Goal: Transaction & Acquisition: Register for event/course

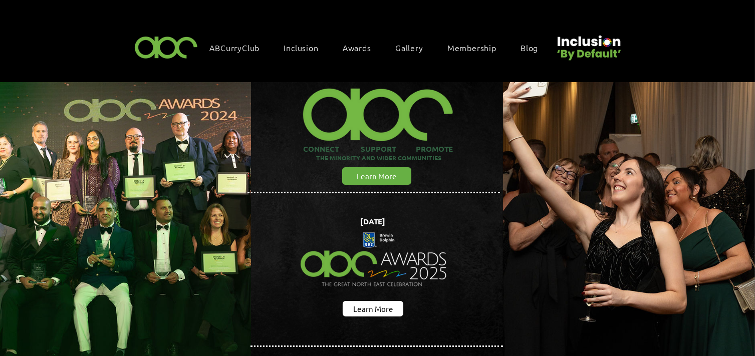
click at [364, 46] on span "Awards" at bounding box center [357, 47] width 29 height 11
click at [360, 46] on span "Awards" at bounding box center [357, 47] width 29 height 11
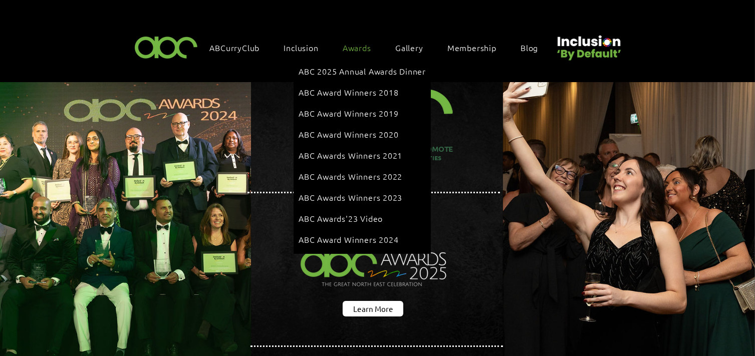
click at [357, 49] on span "Awards" at bounding box center [357, 47] width 29 height 11
click at [349, 69] on span "ABC 2025 Annual Awards Dinner" at bounding box center [362, 71] width 127 height 11
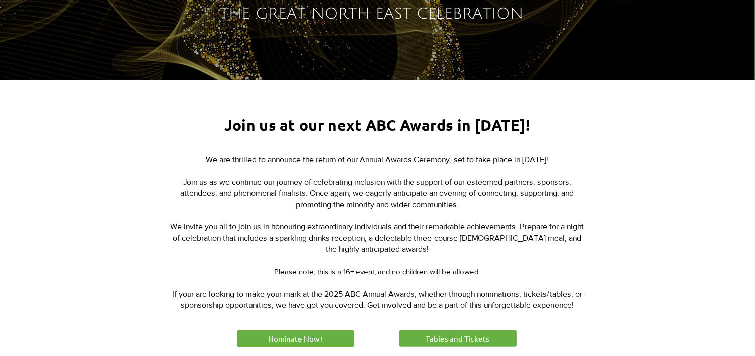
scroll to position [408, 0]
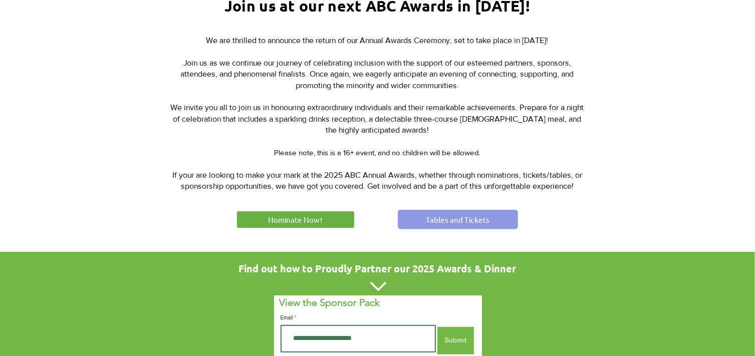
click at [445, 222] on span "Tables and Tickets" at bounding box center [458, 219] width 64 height 11
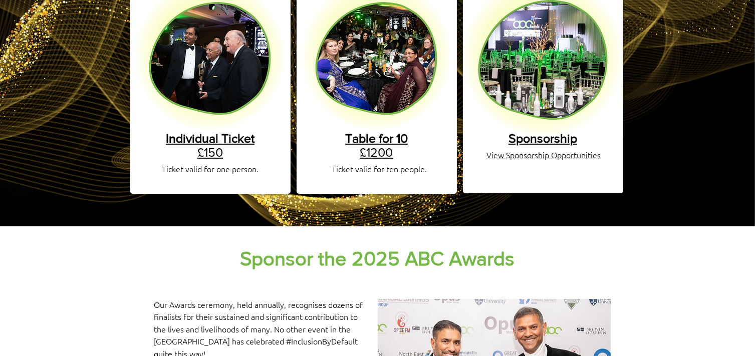
scroll to position [240, 0]
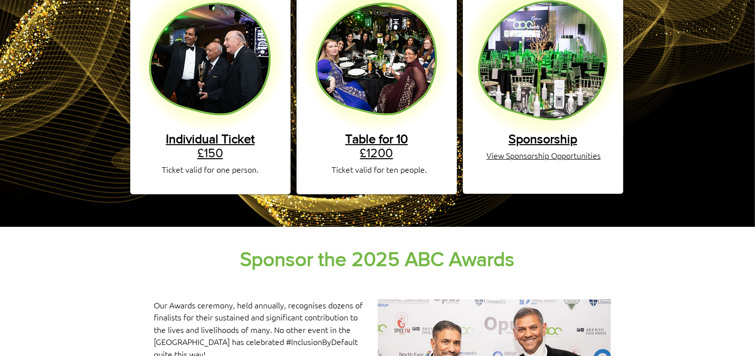
click at [236, 132] on span "Individual Ticket" at bounding box center [210, 139] width 89 height 14
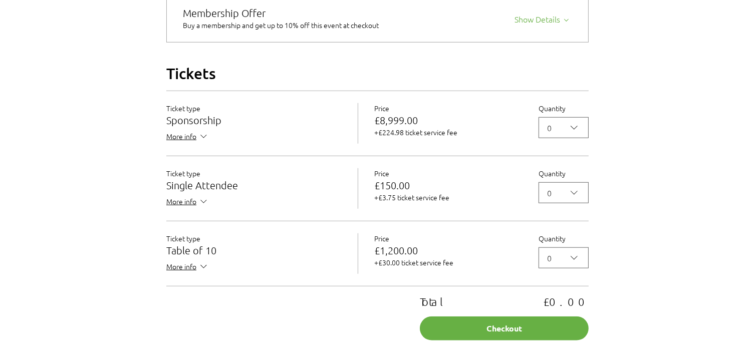
scroll to position [850, 0]
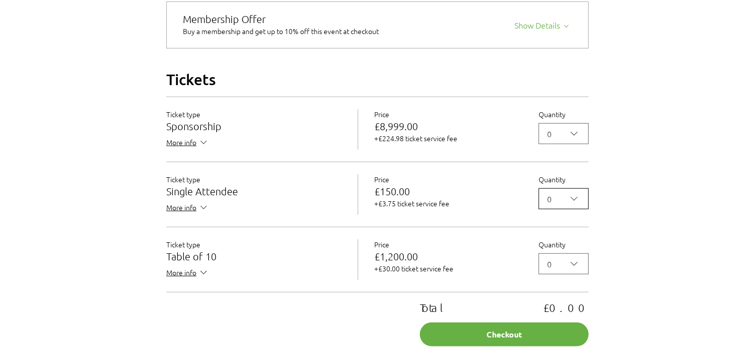
click at [579, 205] on icon "2025 Annual ABC Awards Dinner" at bounding box center [574, 199] width 12 height 12
click at [554, 88] on span "1" at bounding box center [563, 82] width 37 height 12
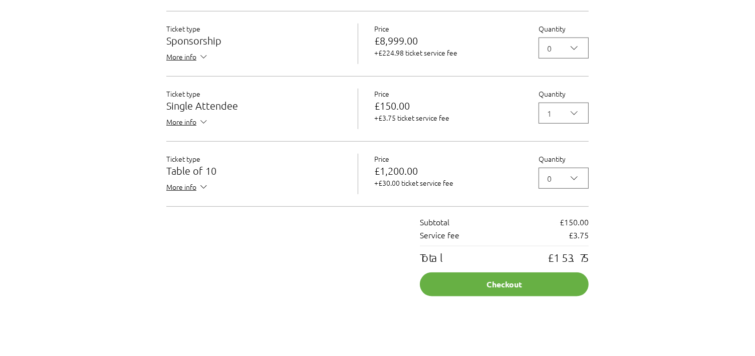
scroll to position [934, 0]
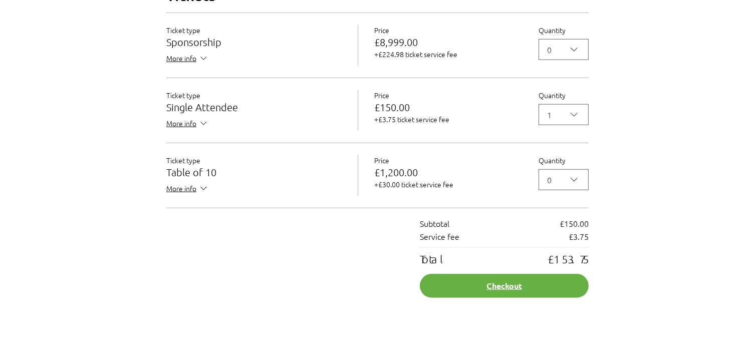
click at [487, 298] on button "Checkout" at bounding box center [504, 286] width 169 height 24
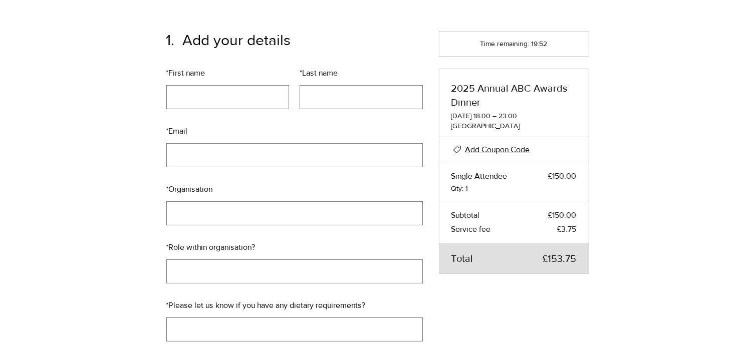
scroll to position [97, 0]
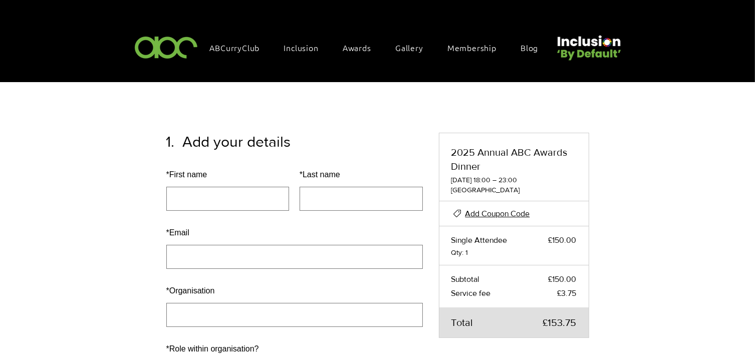
click at [180, 45] on img at bounding box center [166, 47] width 69 height 30
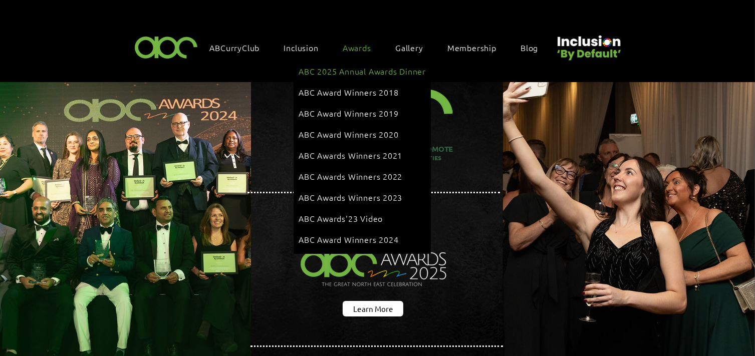
click at [347, 72] on span "ABC 2025 Annual Awards Dinner" at bounding box center [362, 71] width 127 height 11
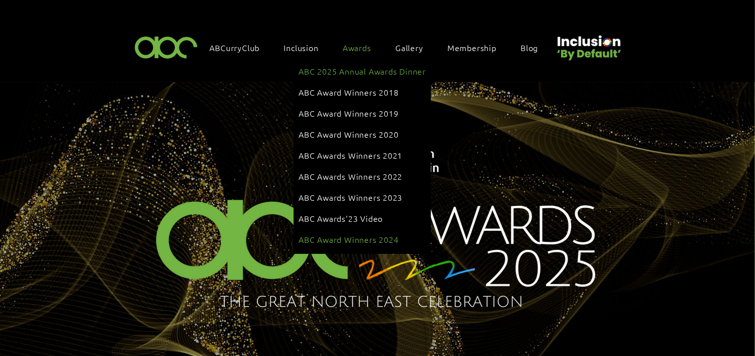
click at [318, 234] on span "ABC Award Winners 2024" at bounding box center [349, 239] width 100 height 11
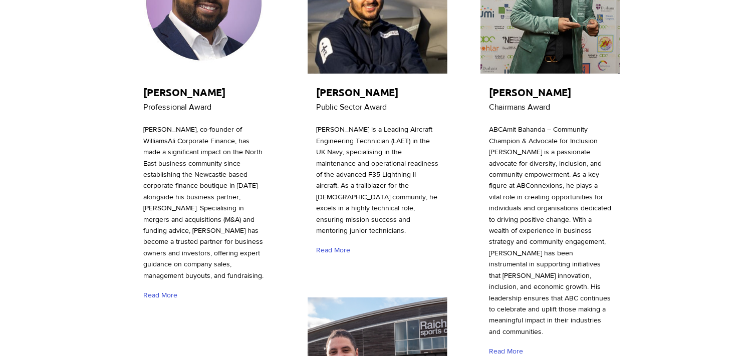
scroll to position [249, 0]
